Goal: Information Seeking & Learning: Find specific fact

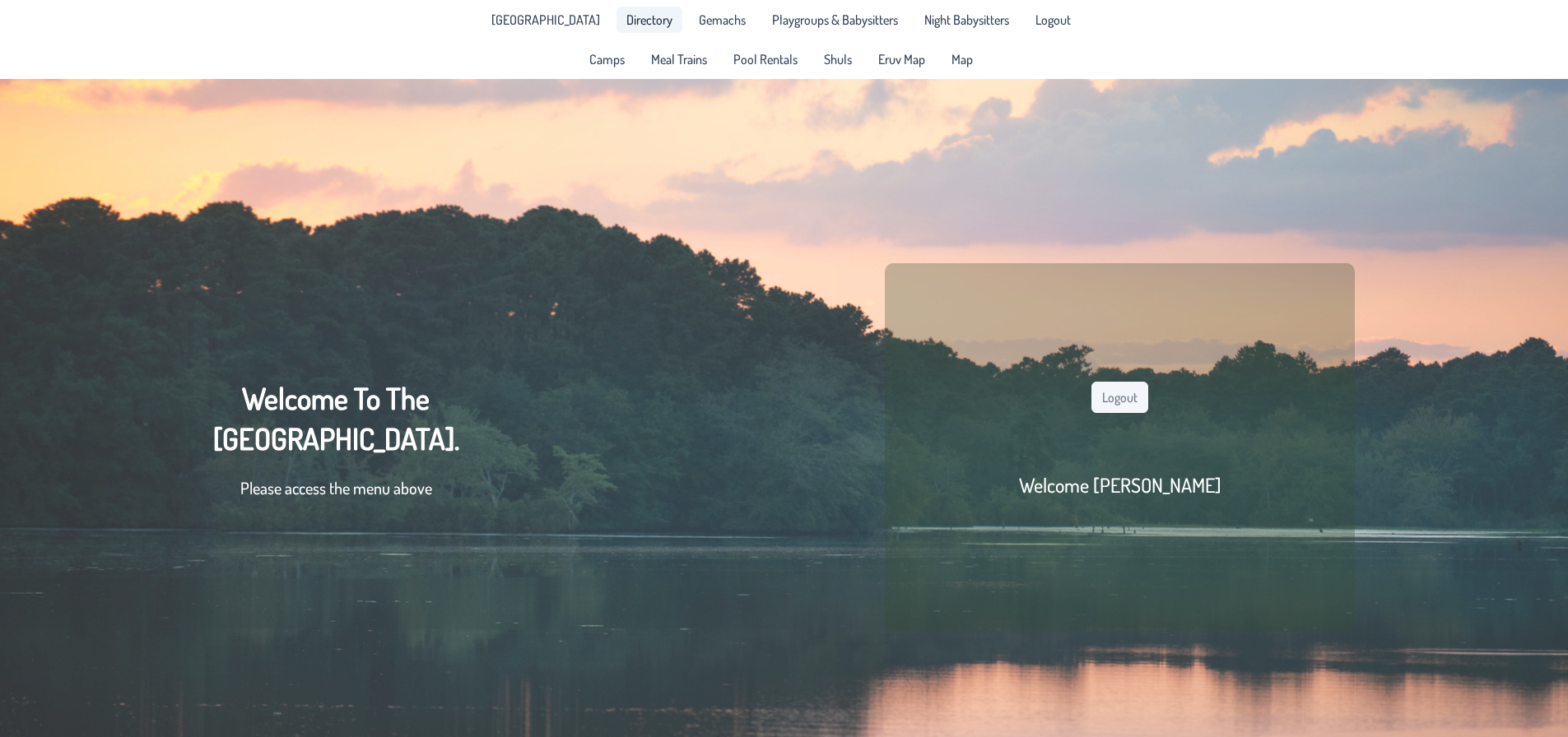
click at [626, 20] on span "Directory" at bounding box center [649, 19] width 46 height 13
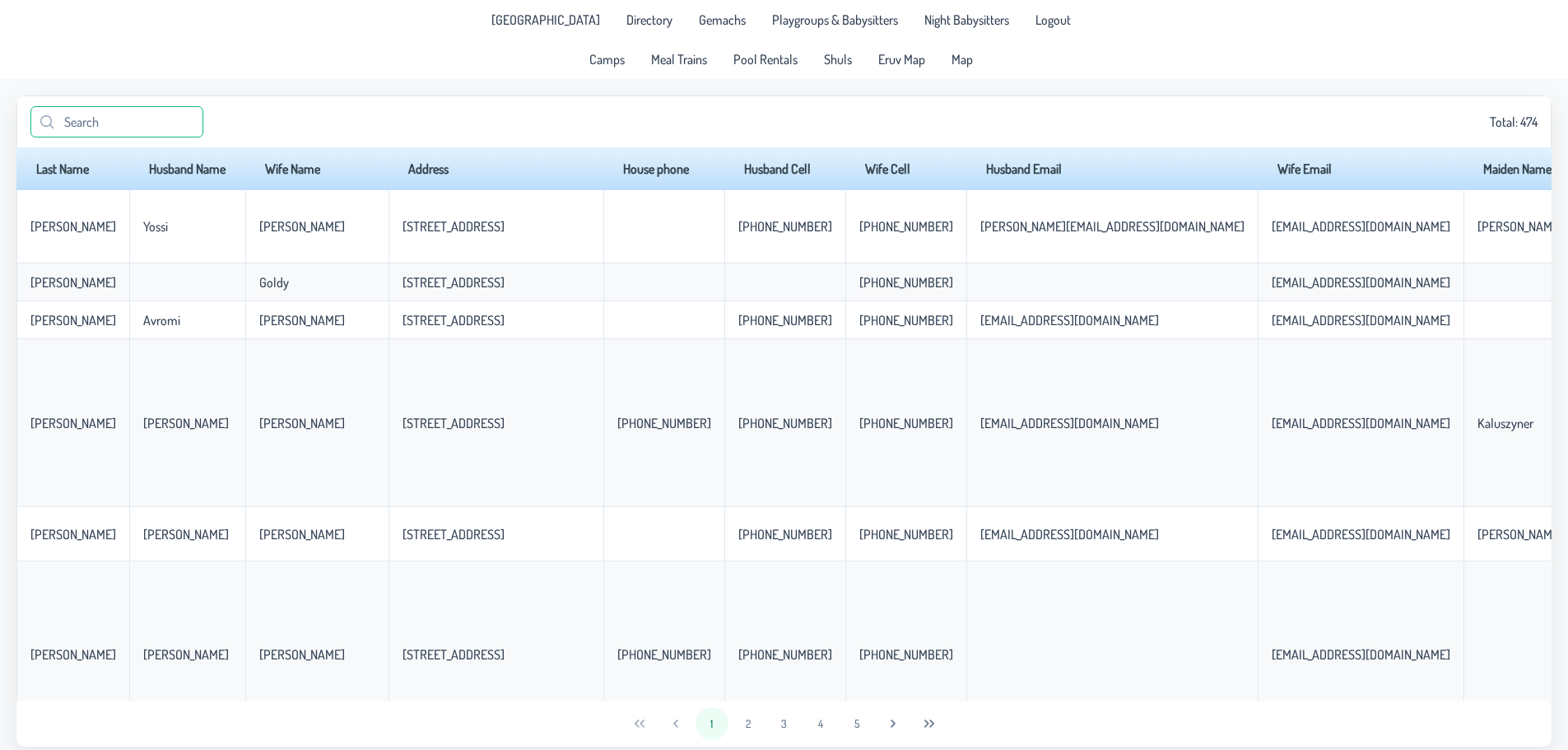
click at [68, 126] on input "text" at bounding box center [117, 122] width 173 height 31
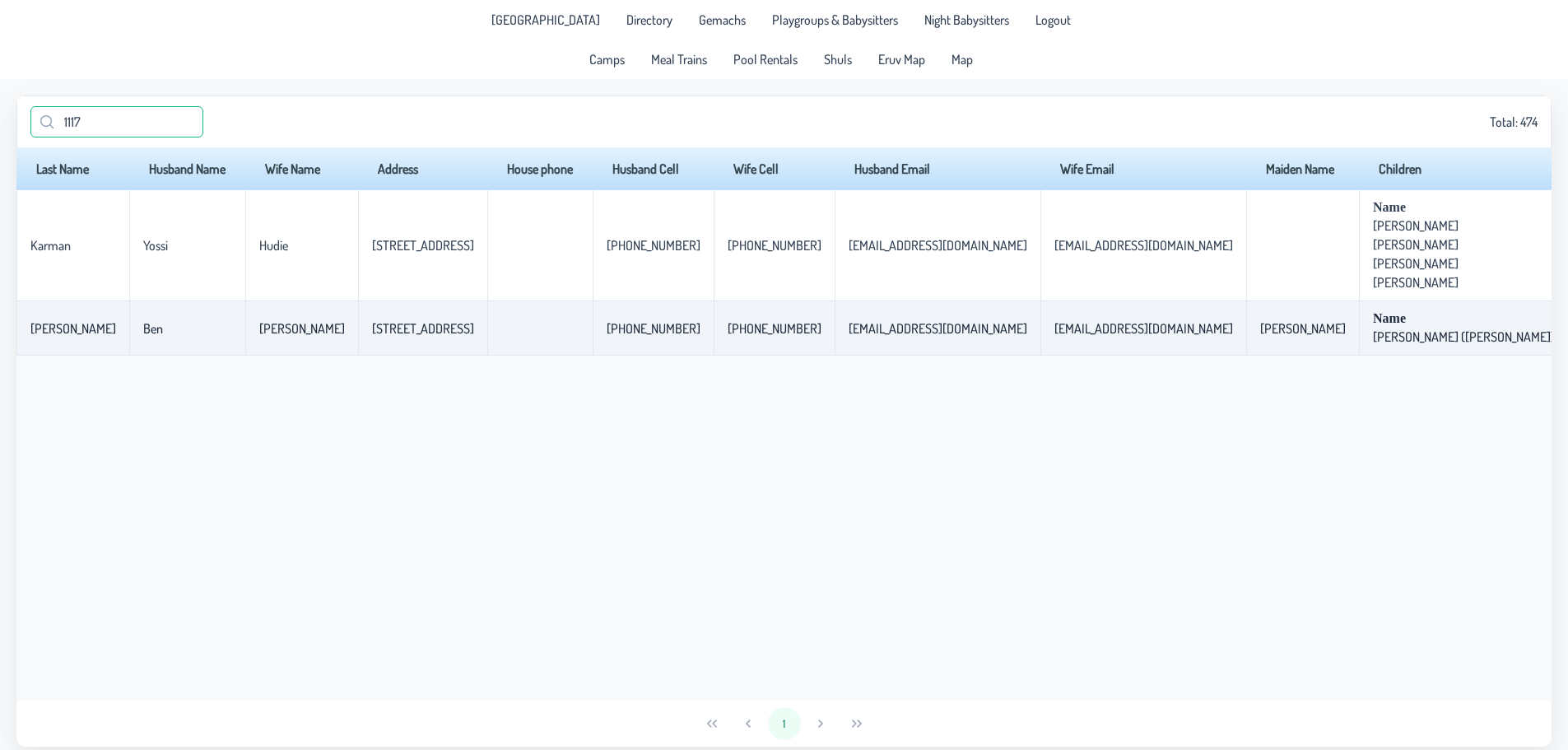
type input "1117"
drag, startPoint x: 1058, startPoint y: 332, endPoint x: 922, endPoint y: 334, distance: 136.0
click at [1054, 334] on p-celleditor "[EMAIL_ADDRESS][DOMAIN_NAME]" at bounding box center [1143, 328] width 179 height 17
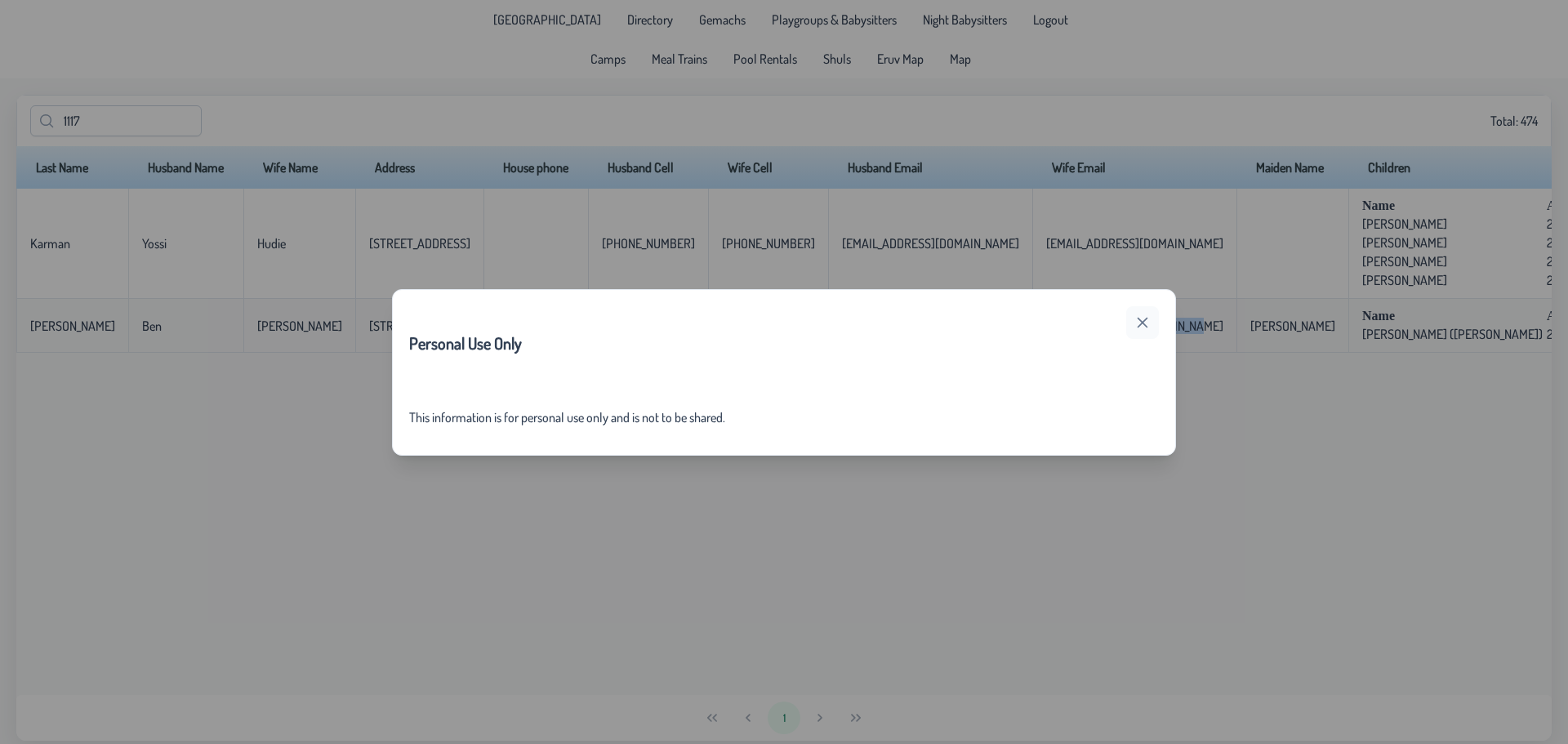
click at [1143, 322] on icon "button" at bounding box center [1143, 322] width 10 height 10
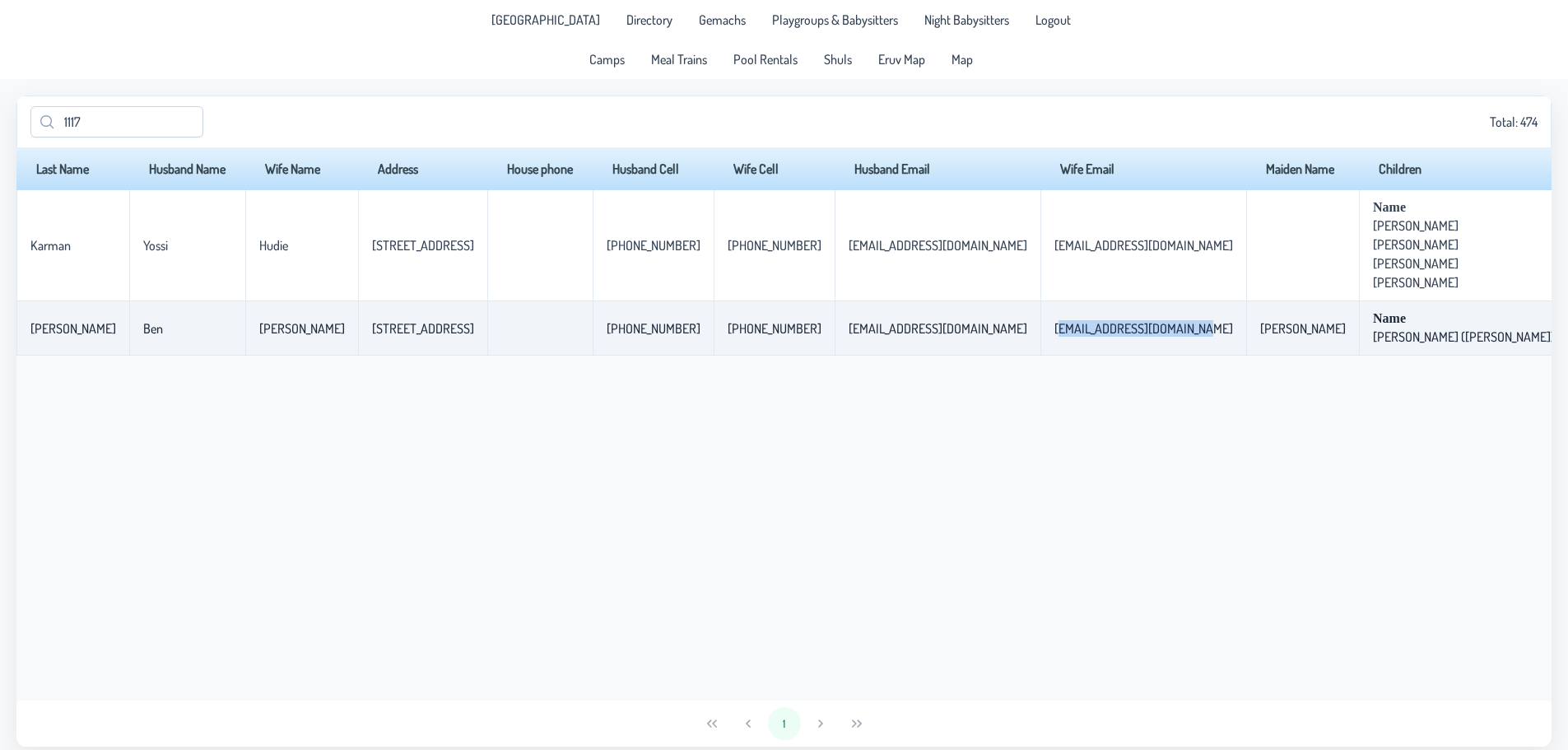
copy p-celleditor "[EMAIL_ADDRESS][DOMAIN_NAME]"
drag, startPoint x: 411, startPoint y: 327, endPoint x: 337, endPoint y: 330, distance: 74.1
click at [358, 328] on td "[STREET_ADDRESS]" at bounding box center [423, 328] width 129 height 54
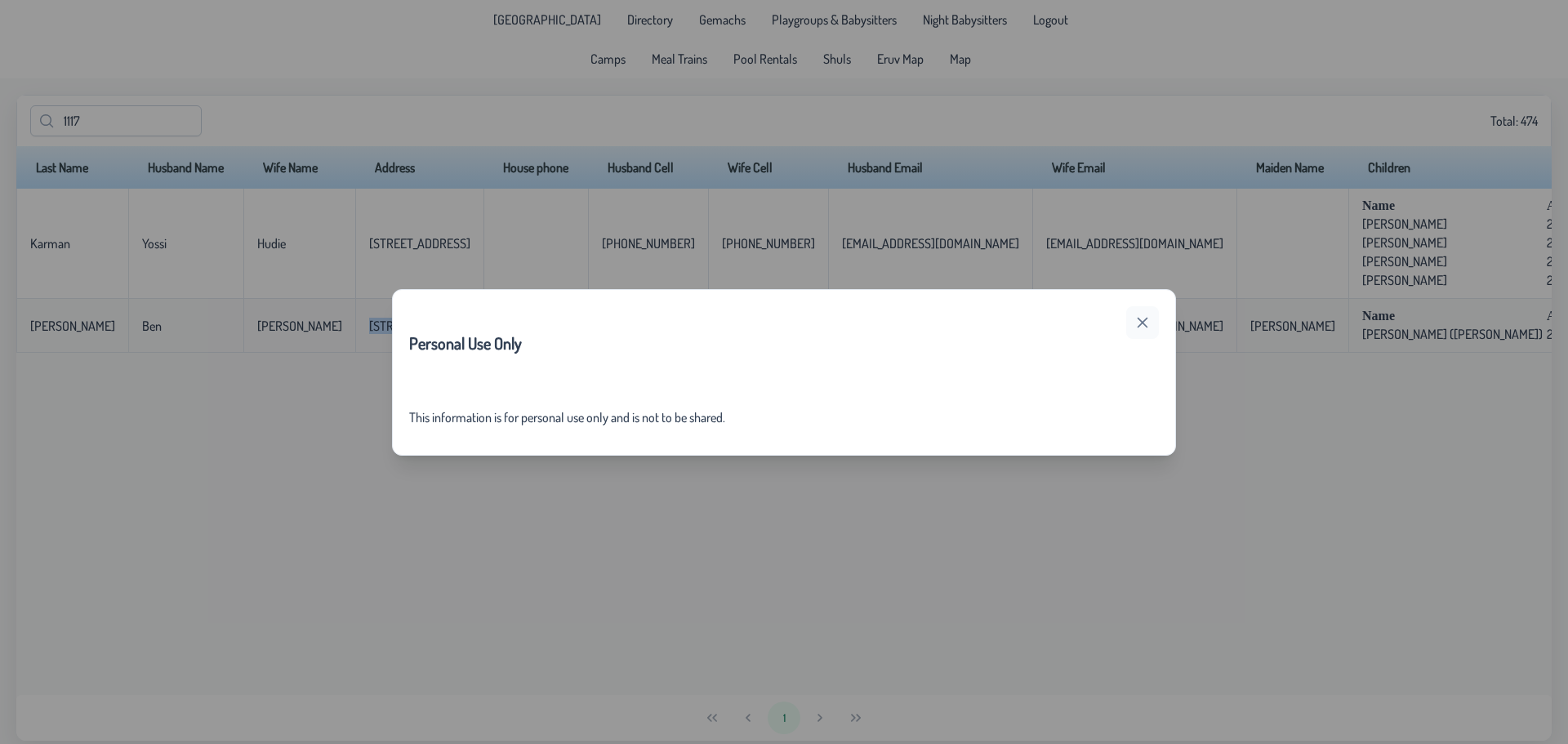
click at [1137, 320] on icon "button" at bounding box center [1142, 322] width 13 height 13
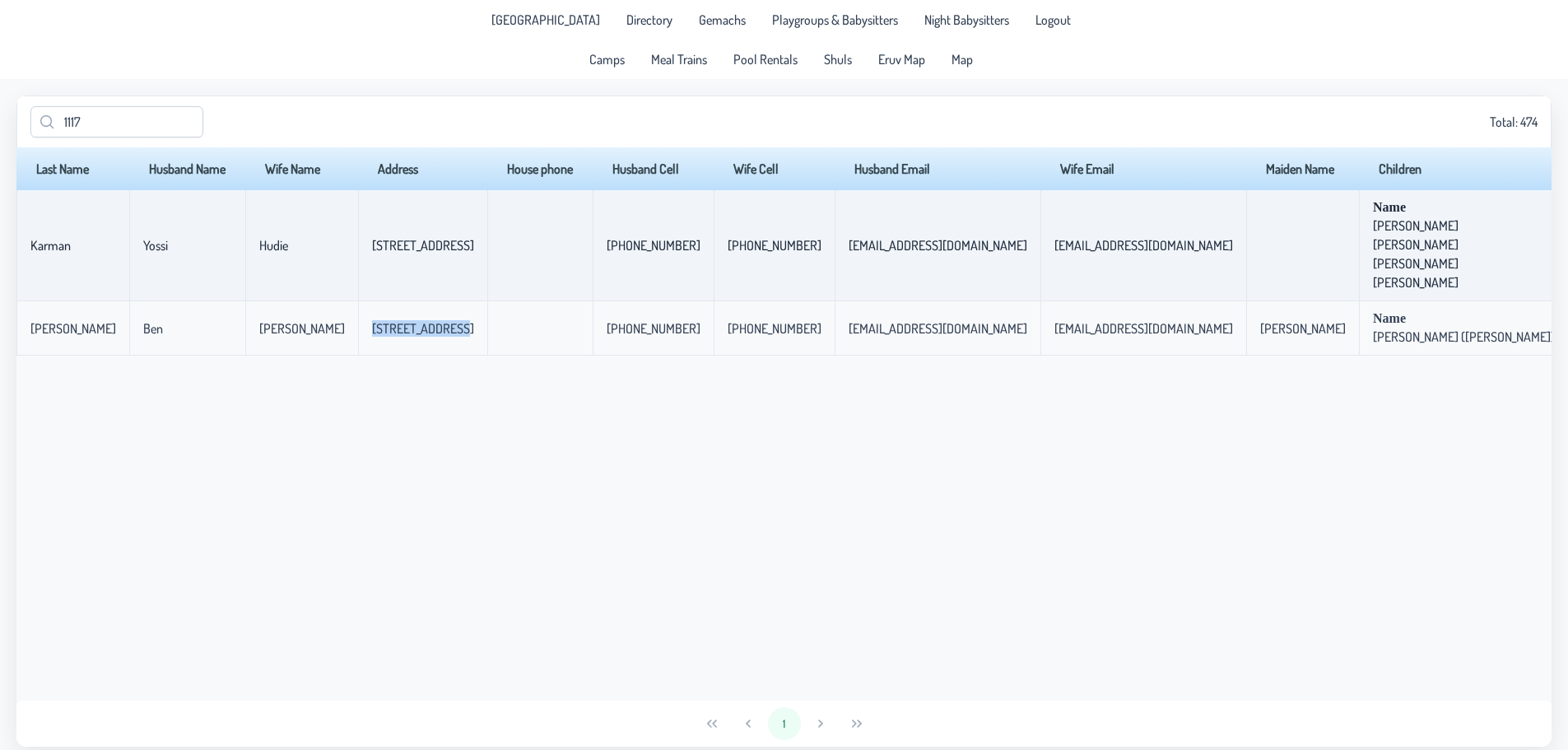
copy p-celleditor "[STREET_ADDRESS]"
